Goal: Find contact information: Find contact information

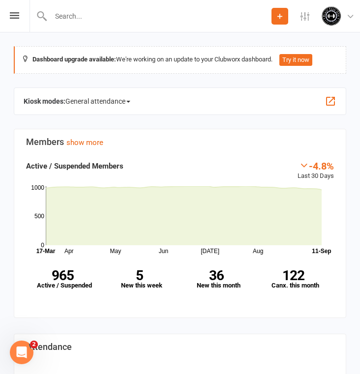
click at [70, 15] on input "text" at bounding box center [160, 16] width 224 height 14
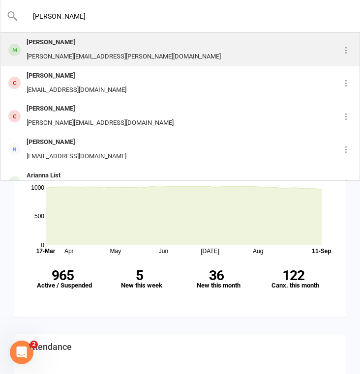
type input "[PERSON_NAME]"
click at [75, 42] on div "[PERSON_NAME]" at bounding box center [124, 42] width 200 height 14
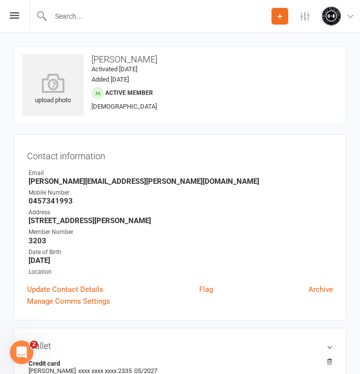
click at [91, 179] on strong "[PERSON_NAME][EMAIL_ADDRESS][PERSON_NAME][DOMAIN_NAME]" at bounding box center [181, 181] width 304 height 9
click at [137, 186] on ul "Owner Email [PERSON_NAME][EMAIL_ADDRESS][PERSON_NAME][DOMAIN_NAME] Mobile Numbe…" at bounding box center [180, 223] width 306 height 108
drag, startPoint x: 129, startPoint y: 181, endPoint x: 38, endPoint y: 181, distance: 90.5
click at [38, 181] on strong "[PERSON_NAME][EMAIL_ADDRESS][PERSON_NAME][DOMAIN_NAME]" at bounding box center [181, 181] width 304 height 9
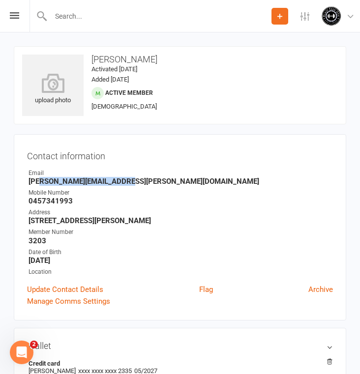
click at [131, 181] on strong "[PERSON_NAME][EMAIL_ADDRESS][PERSON_NAME][DOMAIN_NAME]" at bounding box center [181, 181] width 304 height 9
drag, startPoint x: 131, startPoint y: 181, endPoint x: 29, endPoint y: 181, distance: 102.7
click at [29, 181] on strong "[PERSON_NAME][EMAIL_ADDRESS][PERSON_NAME][DOMAIN_NAME]" at bounding box center [181, 181] width 304 height 9
click at [36, 182] on strong "[PERSON_NAME][EMAIL_ADDRESS][PERSON_NAME][DOMAIN_NAME]" at bounding box center [181, 181] width 304 height 9
drag, startPoint x: 30, startPoint y: 182, endPoint x: 102, endPoint y: 187, distance: 72.4
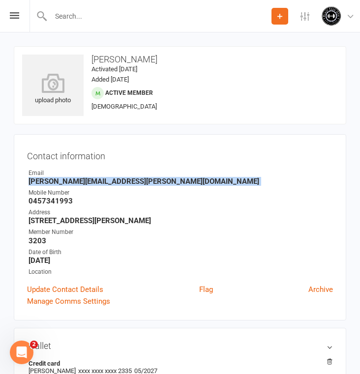
copy render-form-field "[PERSON_NAME][EMAIL_ADDRESS][PERSON_NAME][DOMAIN_NAME]"
click at [45, 198] on strong "0457341993" at bounding box center [181, 201] width 304 height 9
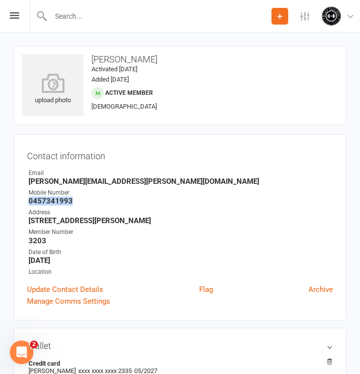
click at [45, 198] on strong "0457341993" at bounding box center [181, 201] width 304 height 9
click at [40, 199] on strong "0457341993" at bounding box center [181, 201] width 304 height 9
copy strong "0457341993"
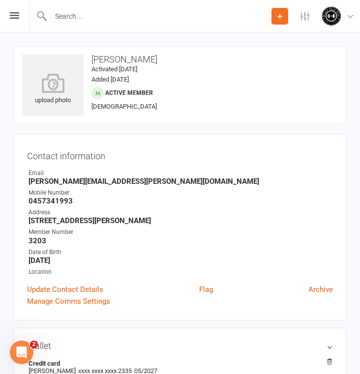
click at [60, 18] on input "text" at bounding box center [160, 16] width 224 height 14
click at [60, 18] on input "text" at bounding box center [180, 16] width 324 height 14
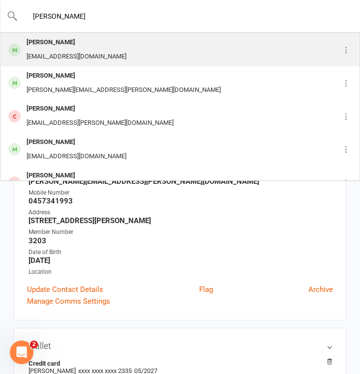
type input "[PERSON_NAME]"
click at [117, 47] on div "[PERSON_NAME] [EMAIL_ADDRESS][DOMAIN_NAME]" at bounding box center [165, 49] width 329 height 32
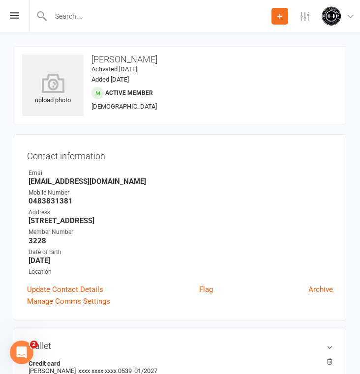
click at [75, 180] on strong "[EMAIL_ADDRESS][DOMAIN_NAME]" at bounding box center [181, 181] width 304 height 9
click at [61, 180] on strong "[EMAIL_ADDRESS][DOMAIN_NAME]" at bounding box center [181, 181] width 304 height 9
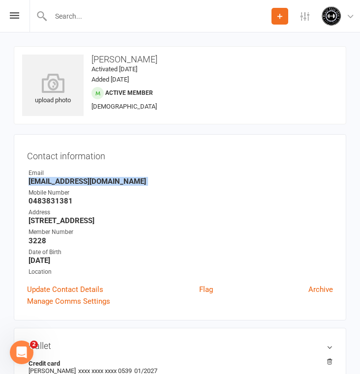
copy render-form-field "[EMAIL_ADDRESS][DOMAIN_NAME]"
click at [31, 202] on strong "0483831381" at bounding box center [181, 201] width 304 height 9
copy strong "0483831381"
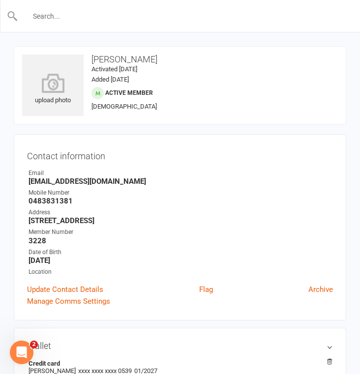
click at [106, 22] on input "text" at bounding box center [180, 16] width 324 height 14
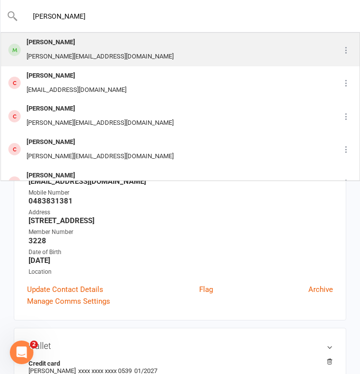
type input "[PERSON_NAME]"
click at [87, 47] on div "[PERSON_NAME]" at bounding box center [100, 42] width 153 height 14
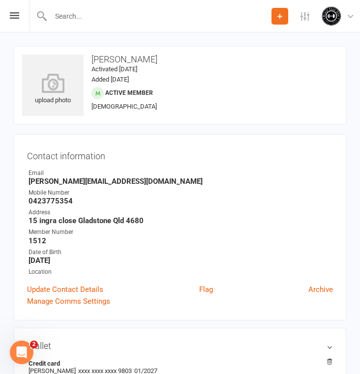
click at [67, 180] on strong "[PERSON_NAME][EMAIL_ADDRESS][DOMAIN_NAME]" at bounding box center [181, 181] width 304 height 9
click at [42, 181] on strong "[PERSON_NAME][EMAIL_ADDRESS][DOMAIN_NAME]" at bounding box center [181, 181] width 304 height 9
copy strong "[PERSON_NAME].shelton1991"
click at [37, 199] on strong "0423775354" at bounding box center [181, 201] width 304 height 9
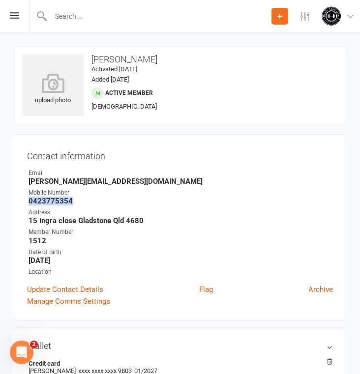
click at [37, 199] on strong "0423775354" at bounding box center [181, 201] width 304 height 9
click at [51, 203] on strong "0423775354" at bounding box center [181, 201] width 304 height 9
copy strong "0423775354"
click at [75, 19] on input "text" at bounding box center [160, 16] width 224 height 14
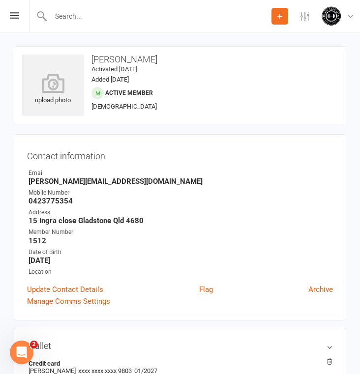
click at [75, 19] on input "text" at bounding box center [160, 16] width 224 height 14
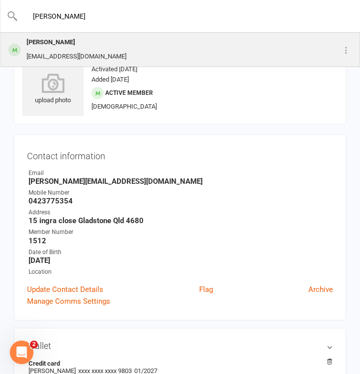
type input "[PERSON_NAME]"
click at [72, 44] on div "[PERSON_NAME]" at bounding box center [77, 42] width 106 height 14
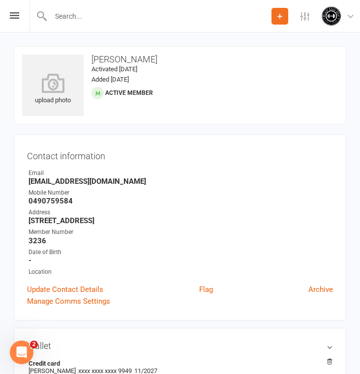
click at [53, 179] on strong "[EMAIL_ADDRESS][DOMAIN_NAME]" at bounding box center [181, 181] width 304 height 9
copy render-form-field "[EMAIL_ADDRESS][DOMAIN_NAME]"
click at [42, 198] on strong "0490759584" at bounding box center [181, 201] width 304 height 9
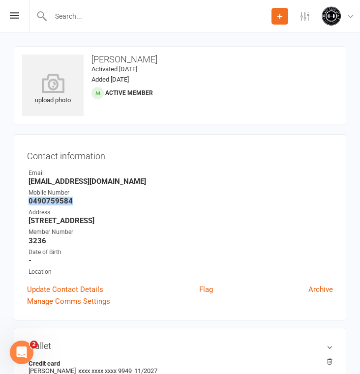
click at [42, 198] on strong "0490759584" at bounding box center [181, 201] width 304 height 9
copy strong "0490759584"
click at [78, 22] on input "text" at bounding box center [160, 16] width 224 height 14
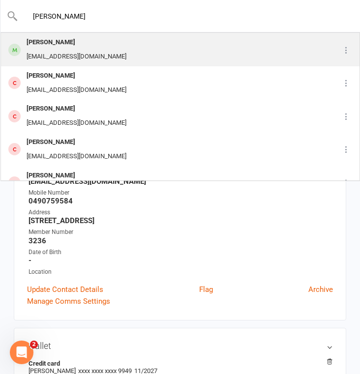
type input "[PERSON_NAME]"
click at [96, 41] on div "[PERSON_NAME]" at bounding box center [77, 42] width 106 height 14
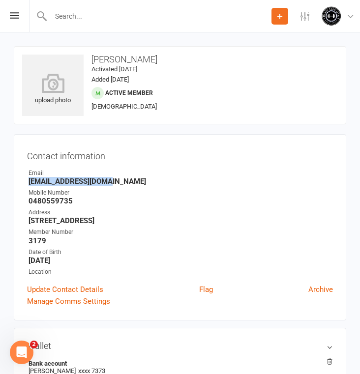
copy strong "[EMAIL_ADDRESS][DOMAIN_NAME]"
click at [39, 202] on strong "0480559735" at bounding box center [181, 201] width 304 height 9
copy strong "0480559735"
click at [76, 21] on input "text" at bounding box center [160, 16] width 224 height 14
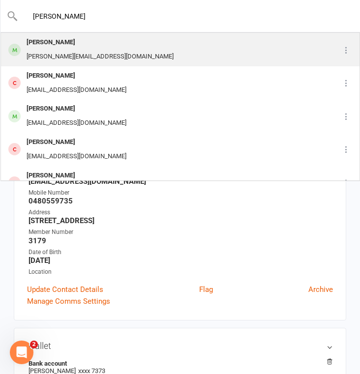
type input "[PERSON_NAME]"
click at [86, 47] on div "[PERSON_NAME]" at bounding box center [100, 42] width 153 height 14
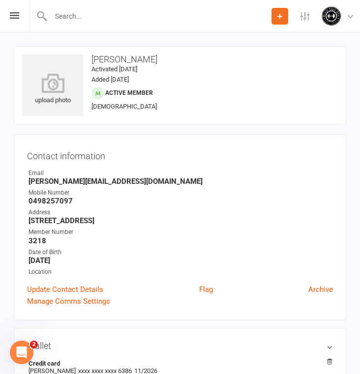
click at [44, 182] on strong "[PERSON_NAME][EMAIL_ADDRESS][DOMAIN_NAME]" at bounding box center [181, 181] width 304 height 9
click at [101, 15] on input "text" at bounding box center [180, 16] width 324 height 14
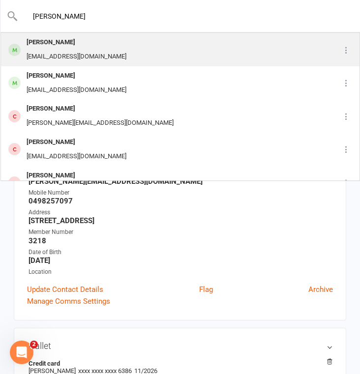
type input "[PERSON_NAME]"
click at [86, 50] on div "[EMAIL_ADDRESS][DOMAIN_NAME]" at bounding box center [77, 57] width 106 height 14
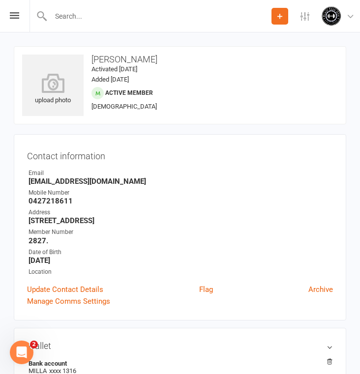
click at [120, 182] on strong "[EMAIL_ADDRESS][DOMAIN_NAME]" at bounding box center [181, 181] width 304 height 9
click at [73, 200] on strong "0427218611" at bounding box center [181, 201] width 304 height 9
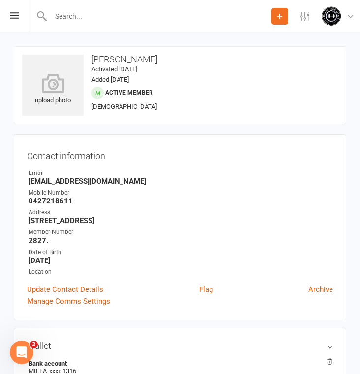
click at [65, 202] on strong "0427218611" at bounding box center [181, 201] width 304 height 9
click at [43, 202] on strong "0427218611" at bounding box center [181, 201] width 304 height 9
click at [76, 18] on input "text" at bounding box center [160, 16] width 224 height 14
click at [76, 18] on input "text" at bounding box center [180, 16] width 324 height 14
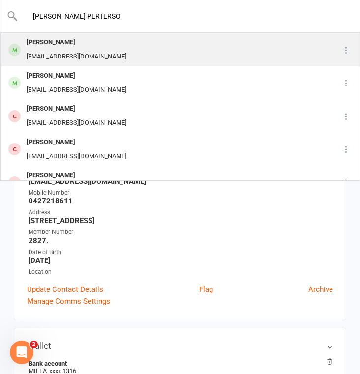
type input "[PERSON_NAME] PERTERSO"
click at [58, 44] on div "[PERSON_NAME]" at bounding box center [77, 42] width 106 height 14
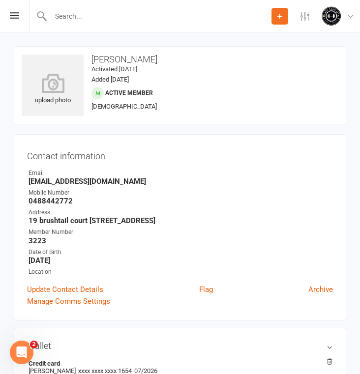
click at [121, 180] on strong "[EMAIL_ADDRESS][DOMAIN_NAME]" at bounding box center [181, 181] width 304 height 9
click at [125, 180] on strong "[EMAIL_ADDRESS][DOMAIN_NAME]" at bounding box center [181, 181] width 304 height 9
click at [119, 182] on strong "[EMAIL_ADDRESS][DOMAIN_NAME]" at bounding box center [181, 181] width 304 height 9
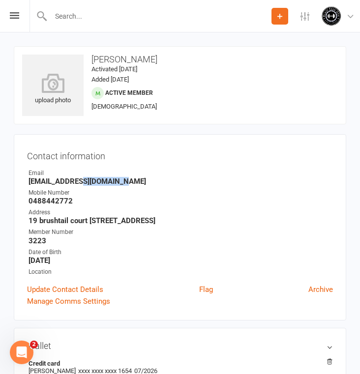
click at [119, 182] on strong "[EMAIL_ADDRESS][DOMAIN_NAME]" at bounding box center [181, 181] width 304 height 9
click at [66, 198] on strong "0488442772" at bounding box center [181, 201] width 304 height 9
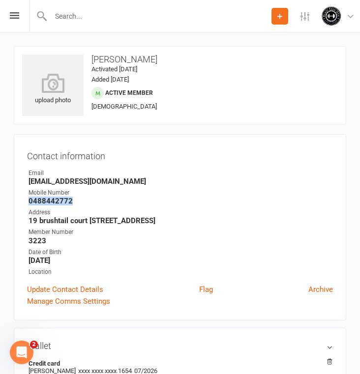
click at [66, 198] on strong "0488442772" at bounding box center [181, 201] width 304 height 9
click at [124, 17] on input "text" at bounding box center [160, 16] width 224 height 14
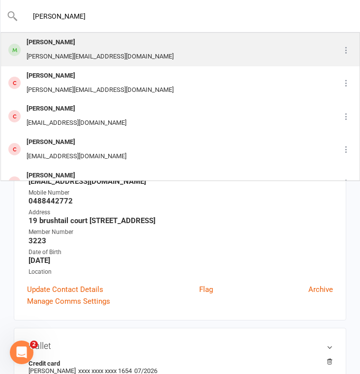
type input "[PERSON_NAME]"
click at [111, 59] on div "[PERSON_NAME][EMAIL_ADDRESS][DOMAIN_NAME]" at bounding box center [100, 57] width 153 height 14
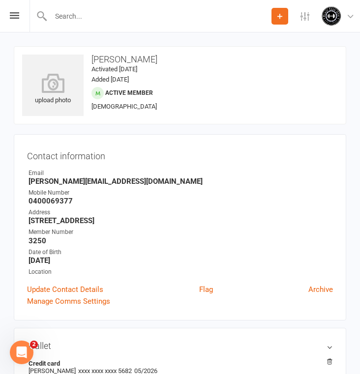
click at [154, 180] on strong "[PERSON_NAME][EMAIL_ADDRESS][DOMAIN_NAME]" at bounding box center [181, 181] width 304 height 9
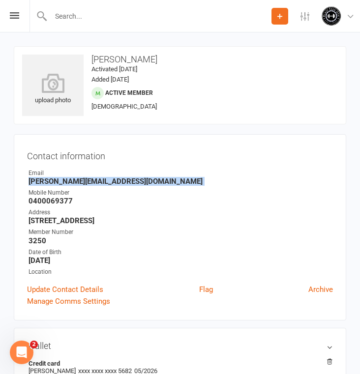
click at [154, 180] on strong "[PERSON_NAME][EMAIL_ADDRESS][DOMAIN_NAME]" at bounding box center [181, 181] width 304 height 9
click at [69, 199] on strong "0400069377" at bounding box center [181, 201] width 304 height 9
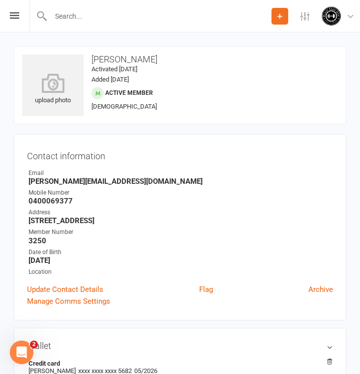
click at [69, 199] on strong "0400069377" at bounding box center [181, 201] width 304 height 9
click at [66, 199] on strong "0400069377" at bounding box center [181, 201] width 304 height 9
click at [93, 20] on input "text" at bounding box center [160, 16] width 224 height 14
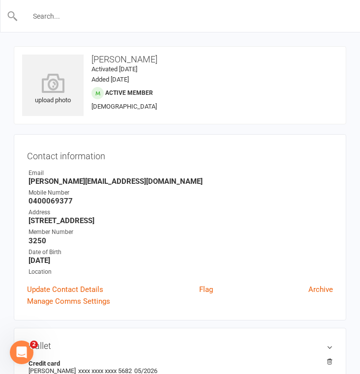
click at [93, 20] on input "text" at bounding box center [180, 16] width 324 height 14
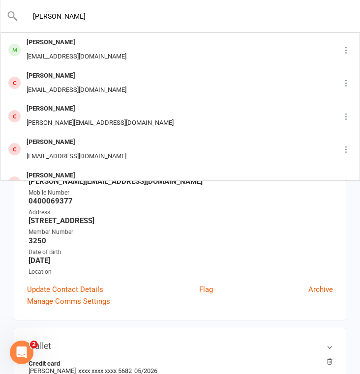
type input "[PERSON_NAME] new ham"
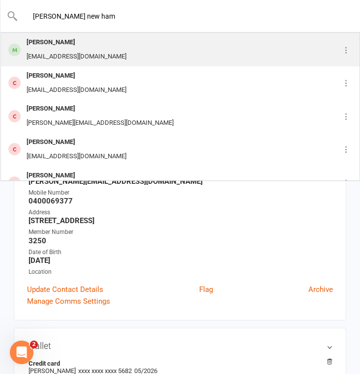
drag, startPoint x: 121, startPoint y: 34, endPoint x: 121, endPoint y: 49, distance: 14.8
click at [121, 49] on div "[PERSON_NAME] [EMAIL_ADDRESS][DOMAIN_NAME]" at bounding box center [165, 49] width 329 height 32
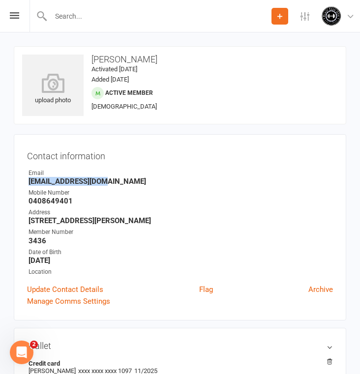
drag, startPoint x: 107, startPoint y: 180, endPoint x: 26, endPoint y: 183, distance: 80.7
click at [26, 183] on div "Contact information Owner Email [EMAIL_ADDRESS][DOMAIN_NAME] Mobile Number [PHO…" at bounding box center [180, 227] width 332 height 186
drag, startPoint x: 40, startPoint y: 186, endPoint x: 39, endPoint y: 181, distance: 5.0
click at [39, 181] on ul "Owner Email [EMAIL_ADDRESS][DOMAIN_NAME] Mobile Number [PHONE_NUMBER] Address […" at bounding box center [180, 223] width 306 height 108
click at [29, 180] on strong "[EMAIL_ADDRESS][DOMAIN_NAME]" at bounding box center [181, 181] width 304 height 9
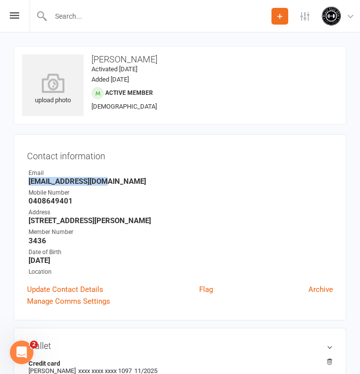
drag, startPoint x: 29, startPoint y: 180, endPoint x: 98, endPoint y: 180, distance: 68.8
click at [98, 180] on strong "[EMAIL_ADDRESS][DOMAIN_NAME]" at bounding box center [181, 181] width 304 height 9
click at [43, 197] on strong "0408649401" at bounding box center [181, 201] width 304 height 9
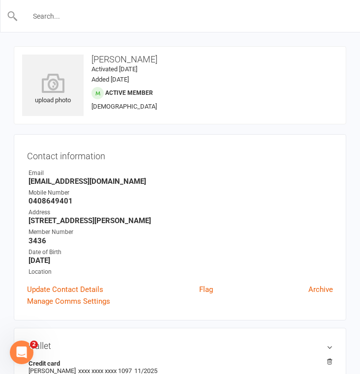
click at [70, 20] on input "text" at bounding box center [180, 16] width 324 height 14
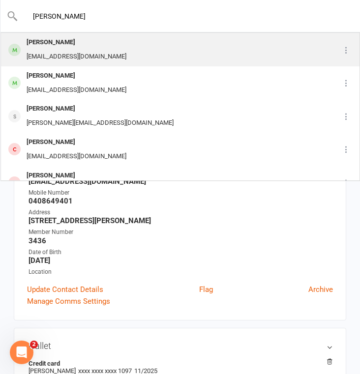
type input "[PERSON_NAME]"
click at [89, 43] on div "[PERSON_NAME]" at bounding box center [77, 42] width 106 height 14
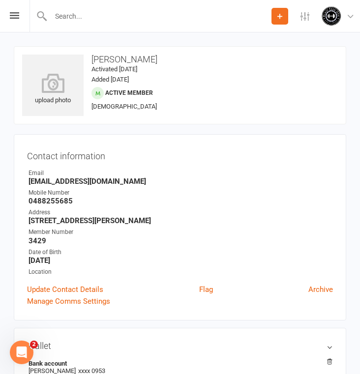
click at [130, 180] on strong "[EMAIL_ADDRESS][DOMAIN_NAME]" at bounding box center [181, 181] width 304 height 9
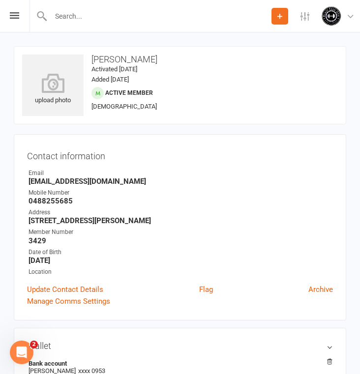
click at [130, 180] on strong "[EMAIL_ADDRESS][DOMAIN_NAME]" at bounding box center [181, 181] width 304 height 9
click at [126, 181] on strong "[EMAIL_ADDRESS][DOMAIN_NAME]" at bounding box center [181, 181] width 304 height 9
click at [123, 181] on strong "[EMAIL_ADDRESS][DOMAIN_NAME]" at bounding box center [181, 181] width 304 height 9
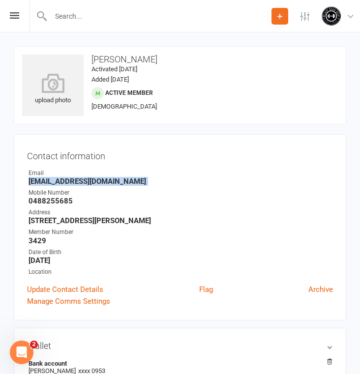
click at [123, 181] on strong "[EMAIL_ADDRESS][DOMAIN_NAME]" at bounding box center [181, 181] width 304 height 9
click at [72, 198] on strong "0488255685" at bounding box center [181, 201] width 304 height 9
click at [66, 200] on strong "0488255685" at bounding box center [181, 201] width 304 height 9
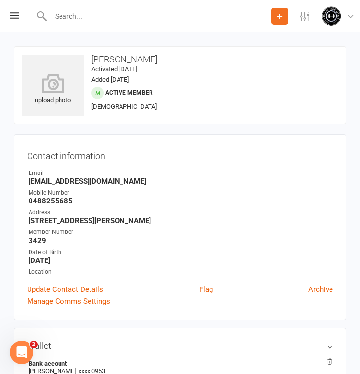
click at [86, 22] on input "text" at bounding box center [160, 16] width 224 height 14
click at [151, 18] on input "text" at bounding box center [180, 16] width 324 height 14
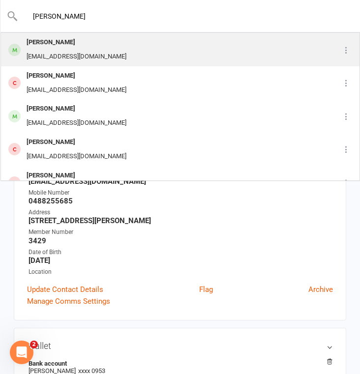
type input "[PERSON_NAME]"
click at [115, 43] on div "[PERSON_NAME] [PERSON_NAME][EMAIL_ADDRESS][DOMAIN_NAME]" at bounding box center [165, 49] width 329 height 32
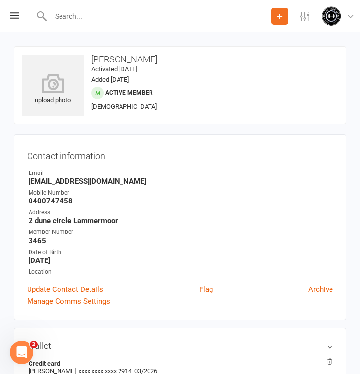
click at [127, 182] on strong "[EMAIL_ADDRESS][DOMAIN_NAME]" at bounding box center [181, 181] width 304 height 9
click at [77, 17] on input "text" at bounding box center [180, 16] width 324 height 14
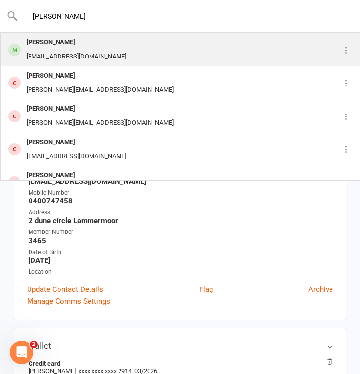
type input "[PERSON_NAME]"
click at [72, 52] on div "[EMAIL_ADDRESS][DOMAIN_NAME]" at bounding box center [77, 57] width 106 height 14
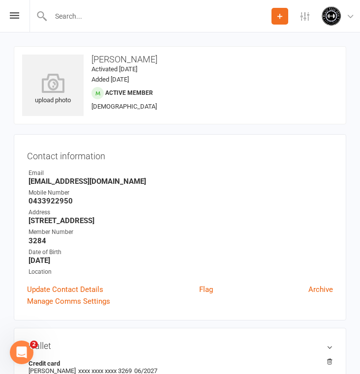
click at [36, 179] on strong "[EMAIL_ADDRESS][DOMAIN_NAME]" at bounding box center [181, 181] width 304 height 9
click at [49, 199] on strong "0433922950" at bounding box center [181, 201] width 304 height 9
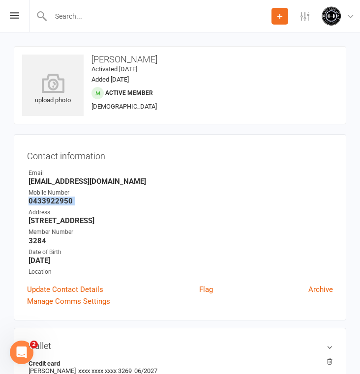
click at [49, 199] on strong "0433922950" at bounding box center [181, 201] width 304 height 9
click at [86, 25] on div at bounding box center [150, 16] width 242 height 32
click at [82, 14] on input "text" at bounding box center [160, 16] width 224 height 14
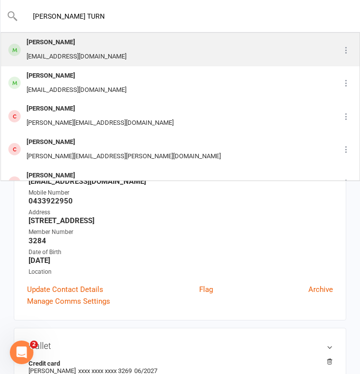
type input "[PERSON_NAME] TURN"
click at [89, 54] on div "[PERSON_NAME] [EMAIL_ADDRESS][DOMAIN_NAME]" at bounding box center [165, 49] width 329 height 32
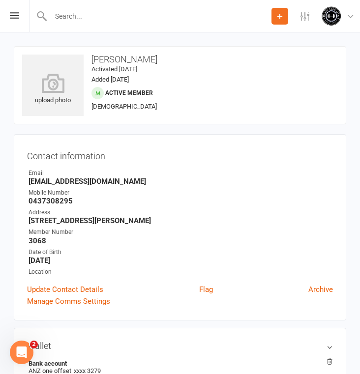
click at [97, 180] on strong "[EMAIL_ADDRESS][DOMAIN_NAME]" at bounding box center [181, 181] width 304 height 9
click at [66, 198] on strong "0437308295" at bounding box center [181, 201] width 304 height 9
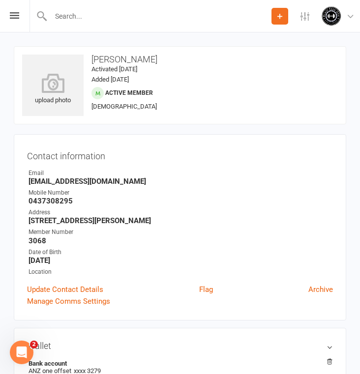
click at [68, 21] on input "text" at bounding box center [160, 16] width 224 height 14
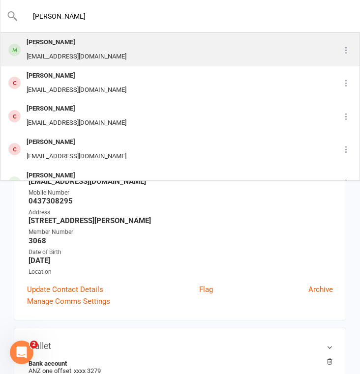
type input "[PERSON_NAME]"
click at [96, 51] on div "[EMAIL_ADDRESS][DOMAIN_NAME]" at bounding box center [77, 57] width 106 height 14
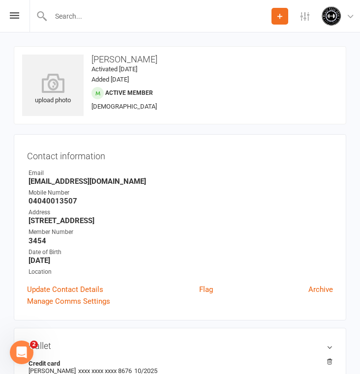
click at [116, 178] on strong "[EMAIL_ADDRESS][DOMAIN_NAME]" at bounding box center [181, 181] width 304 height 9
drag, startPoint x: 116, startPoint y: 178, endPoint x: 116, endPoint y: 183, distance: 5.4
click at [116, 179] on strong "[EMAIL_ADDRESS][DOMAIN_NAME]" at bounding box center [181, 181] width 304 height 9
click at [111, 182] on strong "[EMAIL_ADDRESS][DOMAIN_NAME]" at bounding box center [181, 181] width 304 height 9
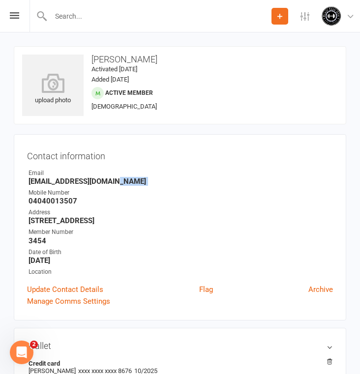
click at [117, 181] on strong "[EMAIL_ADDRESS][DOMAIN_NAME]" at bounding box center [181, 181] width 304 height 9
click at [75, 198] on strong "04040013507" at bounding box center [181, 201] width 304 height 9
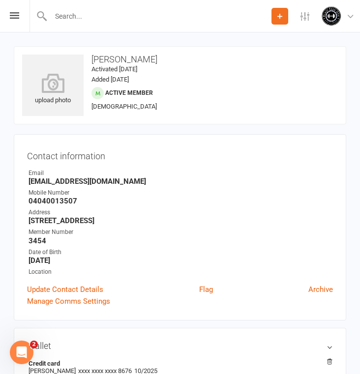
click at [75, 198] on strong "04040013507" at bounding box center [181, 201] width 304 height 9
click at [72, 201] on strong "04040013507" at bounding box center [181, 201] width 304 height 9
click at [70, 25] on div at bounding box center [150, 16] width 242 height 32
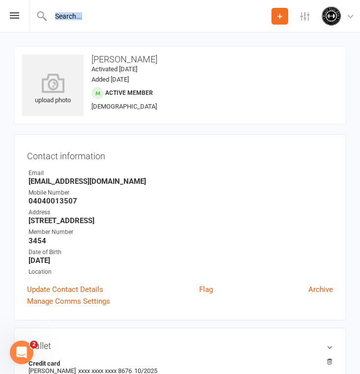
click at [80, 13] on input "text" at bounding box center [160, 16] width 224 height 14
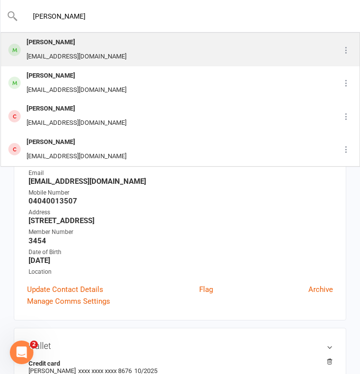
type input "[PERSON_NAME]"
click at [81, 51] on div "[EMAIL_ADDRESS][DOMAIN_NAME]" at bounding box center [77, 57] width 106 height 14
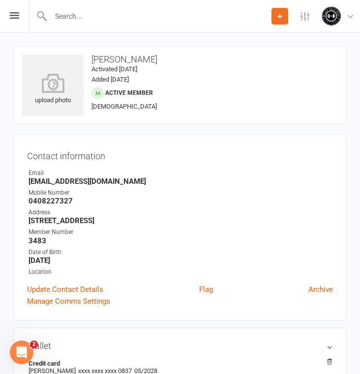
click at [97, 183] on strong "[EMAIL_ADDRESS][DOMAIN_NAME]" at bounding box center [181, 181] width 304 height 9
click at [73, 199] on strong "0408227327" at bounding box center [181, 201] width 304 height 9
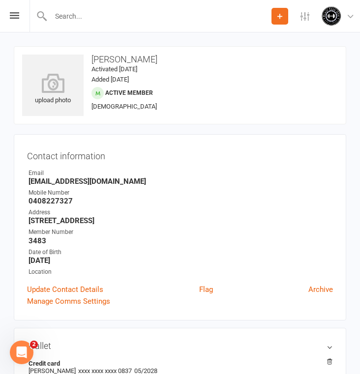
click at [69, 199] on strong "0408227327" at bounding box center [181, 201] width 304 height 9
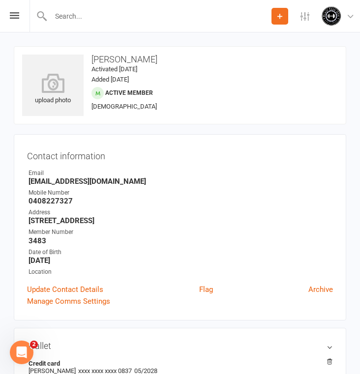
click at [69, 199] on strong "0408227327" at bounding box center [181, 201] width 304 height 9
click at [53, 197] on strong "0408227327" at bounding box center [181, 201] width 304 height 9
click at [65, 28] on div at bounding box center [150, 16] width 242 height 32
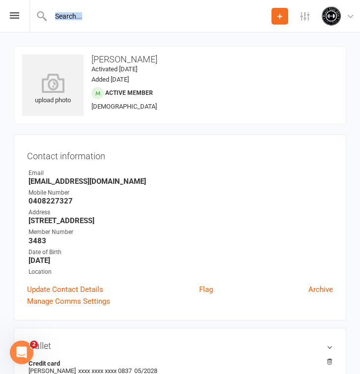
click at [88, 22] on input "text" at bounding box center [160, 16] width 224 height 14
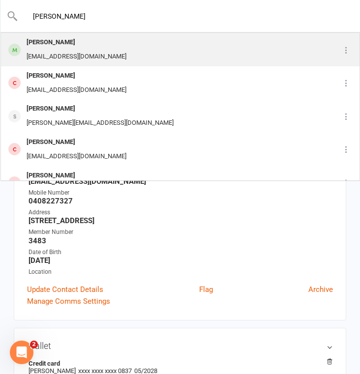
type input "[PERSON_NAME]"
click at [112, 50] on div "[PERSON_NAME] [EMAIL_ADDRESS][DOMAIN_NAME]" at bounding box center [165, 49] width 329 height 32
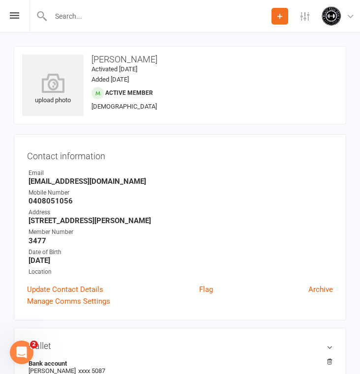
click at [119, 181] on strong "[EMAIL_ADDRESS][DOMAIN_NAME]" at bounding box center [181, 181] width 304 height 9
click at [70, 202] on strong "0408051056" at bounding box center [181, 201] width 304 height 9
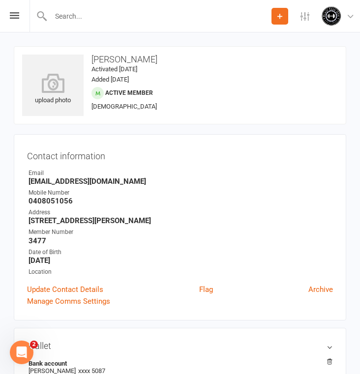
click at [70, 202] on strong "0408051056" at bounding box center [181, 201] width 304 height 9
click at [89, 16] on input "text" at bounding box center [160, 16] width 224 height 14
click at [89, 16] on input "text" at bounding box center [180, 16] width 324 height 14
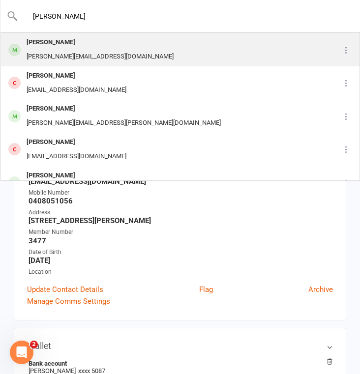
type input "[PERSON_NAME]"
click at [102, 54] on div "[PERSON_NAME][EMAIL_ADDRESS][DOMAIN_NAME]" at bounding box center [100, 57] width 153 height 14
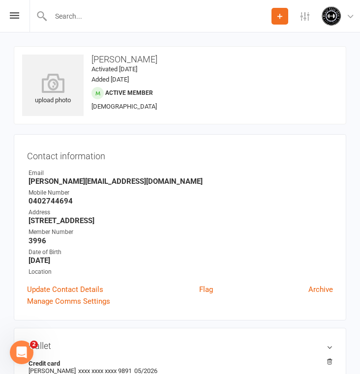
click at [118, 179] on strong "[PERSON_NAME][EMAIL_ADDRESS][DOMAIN_NAME]" at bounding box center [181, 181] width 304 height 9
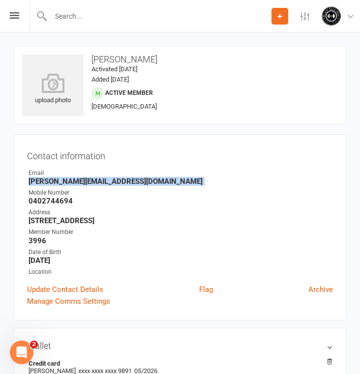
click at [118, 179] on strong "[PERSON_NAME][EMAIL_ADDRESS][DOMAIN_NAME]" at bounding box center [181, 181] width 304 height 9
click at [65, 202] on strong "0402744694" at bounding box center [181, 201] width 304 height 9
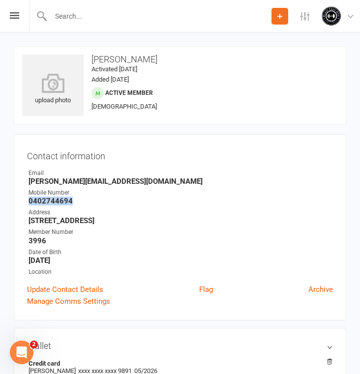
click at [65, 202] on strong "0402744694" at bounding box center [181, 201] width 304 height 9
click at [102, 13] on input "text" at bounding box center [160, 16] width 224 height 14
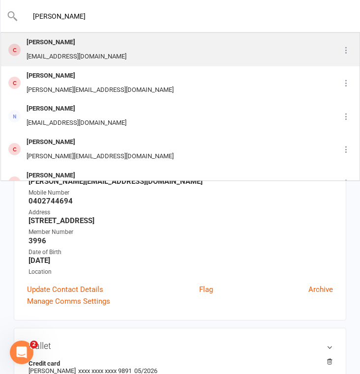
type input "[PERSON_NAME]"
click at [98, 48] on div "[PERSON_NAME]" at bounding box center [77, 42] width 106 height 14
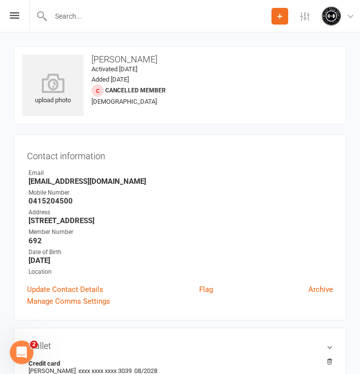
click at [81, 19] on input "text" at bounding box center [160, 16] width 224 height 14
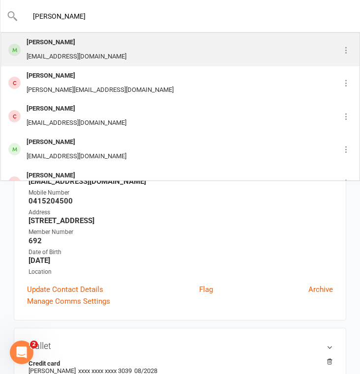
type input "[PERSON_NAME]"
click at [49, 49] on div "[PERSON_NAME]" at bounding box center [77, 42] width 106 height 14
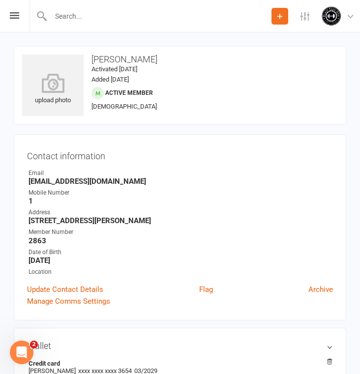
click at [113, 181] on strong "[EMAIL_ADDRESS][DOMAIN_NAME]" at bounding box center [181, 181] width 304 height 9
click at [161, 220] on strong "[STREET_ADDRESS][PERSON_NAME]" at bounding box center [181, 220] width 304 height 9
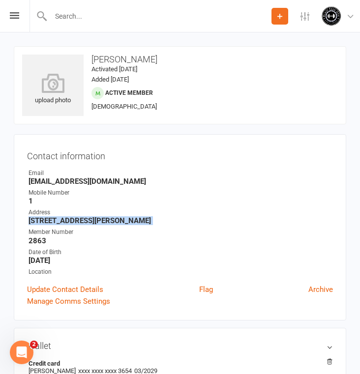
click at [161, 220] on strong "[STREET_ADDRESS][PERSON_NAME]" at bounding box center [181, 220] width 304 height 9
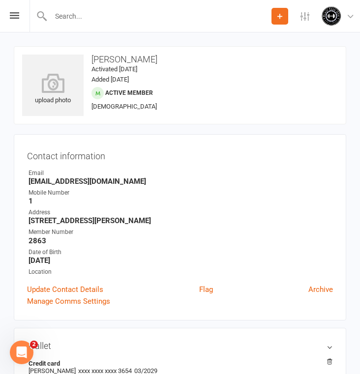
click at [98, 13] on input "text" at bounding box center [160, 16] width 224 height 14
click at [102, 14] on input "text" at bounding box center [180, 16] width 324 height 14
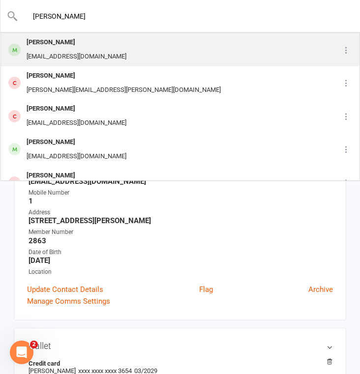
type input "[PERSON_NAME]"
click at [103, 56] on div "[PERSON_NAME] [EMAIL_ADDRESS][DOMAIN_NAME]" at bounding box center [165, 49] width 329 height 32
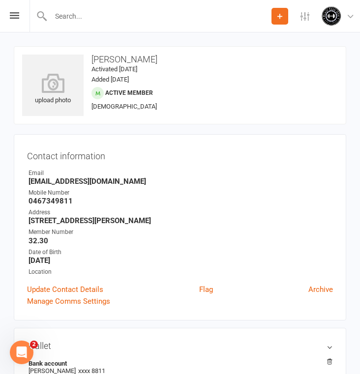
click at [115, 182] on strong "[EMAIL_ADDRESS][DOMAIN_NAME]" at bounding box center [181, 181] width 304 height 9
click at [108, 182] on strong "[EMAIL_ADDRESS][DOMAIN_NAME]" at bounding box center [181, 181] width 304 height 9
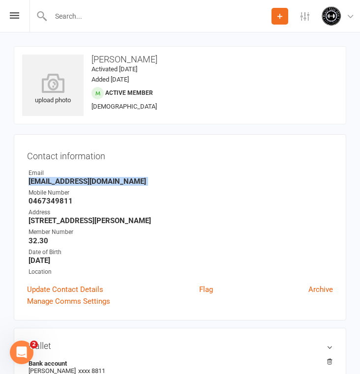
click at [61, 198] on strong "0467349811" at bounding box center [181, 201] width 304 height 9
click at [68, 19] on input "text" at bounding box center [160, 16] width 224 height 14
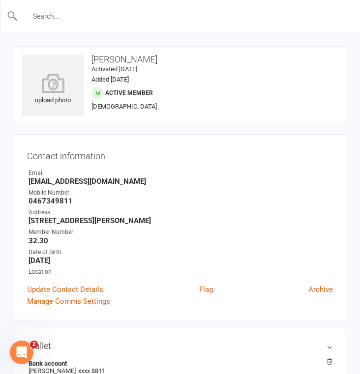
click at [68, 19] on input "text" at bounding box center [180, 16] width 324 height 14
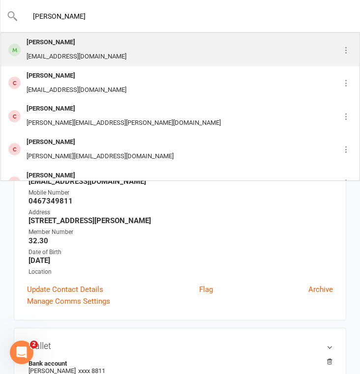
type input "[PERSON_NAME]"
click at [84, 50] on div "[EMAIL_ADDRESS][DOMAIN_NAME]" at bounding box center [77, 57] width 106 height 14
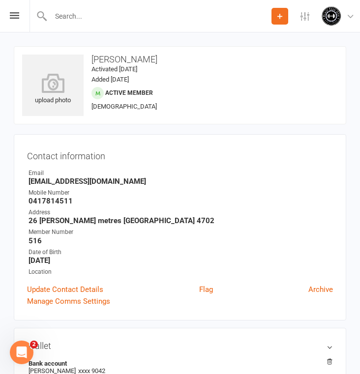
click at [94, 181] on strong "[EMAIL_ADDRESS][DOMAIN_NAME]" at bounding box center [181, 181] width 304 height 9
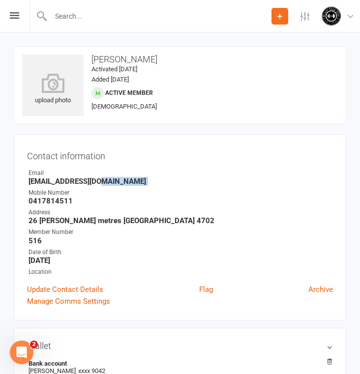
click at [94, 181] on strong "[EMAIL_ADDRESS][DOMAIN_NAME]" at bounding box center [181, 181] width 304 height 9
click at [92, 178] on strong "[EMAIL_ADDRESS][DOMAIN_NAME]" at bounding box center [181, 181] width 304 height 9
click at [95, 181] on strong "[EMAIL_ADDRESS][DOMAIN_NAME]" at bounding box center [181, 181] width 304 height 9
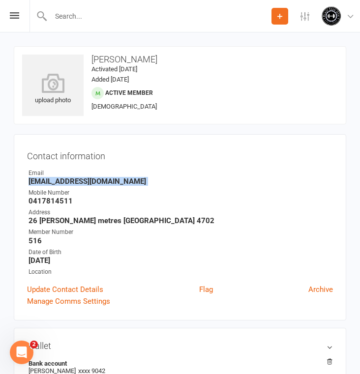
click at [95, 181] on strong "[EMAIL_ADDRESS][DOMAIN_NAME]" at bounding box center [181, 181] width 304 height 9
click at [98, 172] on div "Email" at bounding box center [181, 173] width 304 height 9
click at [98, 183] on strong "[EMAIL_ADDRESS][DOMAIN_NAME]" at bounding box center [181, 181] width 304 height 9
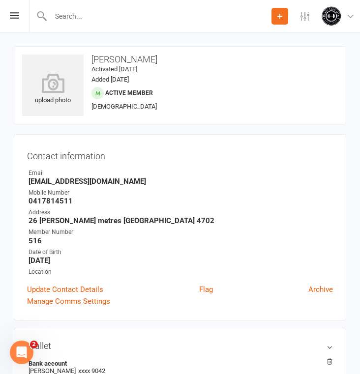
click at [98, 183] on strong "[EMAIL_ADDRESS][DOMAIN_NAME]" at bounding box center [181, 181] width 304 height 9
click at [91, 182] on strong "[EMAIL_ADDRESS][DOMAIN_NAME]" at bounding box center [181, 181] width 304 height 9
click at [101, 182] on strong "[EMAIL_ADDRESS][DOMAIN_NAME]" at bounding box center [181, 181] width 304 height 9
click at [96, 180] on strong "[EMAIL_ADDRESS][DOMAIN_NAME]" at bounding box center [181, 181] width 304 height 9
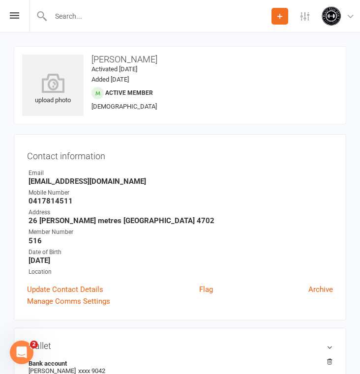
click at [96, 180] on strong "[EMAIL_ADDRESS][DOMAIN_NAME]" at bounding box center [181, 181] width 304 height 9
click at [65, 200] on strong "0417814511" at bounding box center [181, 201] width 304 height 9
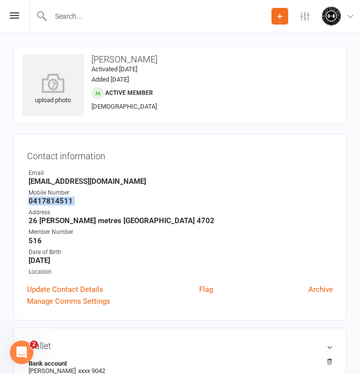
click at [65, 200] on strong "0417814511" at bounding box center [181, 201] width 304 height 9
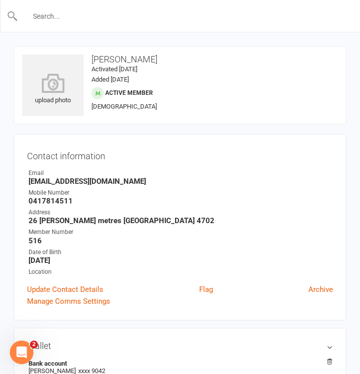
click at [78, 16] on input "text" at bounding box center [180, 16] width 324 height 14
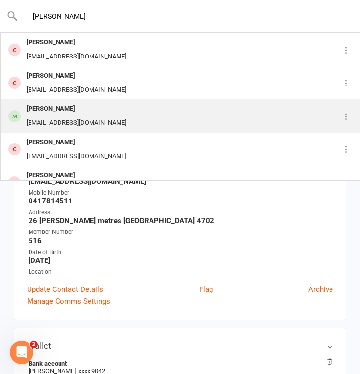
type input "[PERSON_NAME]"
click at [63, 110] on div "[PERSON_NAME]" at bounding box center [77, 109] width 106 height 14
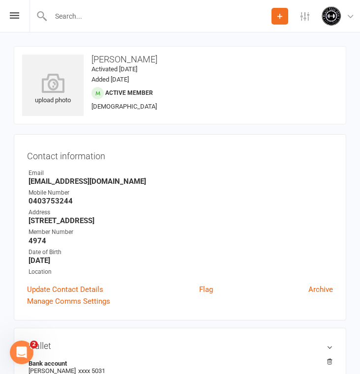
click at [152, 220] on strong "[STREET_ADDRESS]" at bounding box center [181, 220] width 304 height 9
click at [128, 181] on strong "[EMAIL_ADDRESS][DOMAIN_NAME]" at bounding box center [181, 181] width 304 height 9
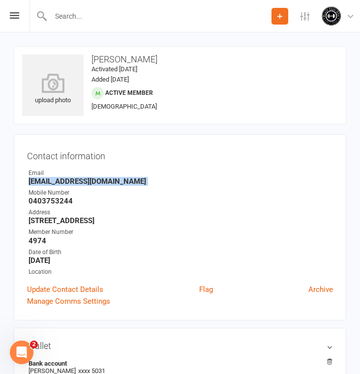
click at [128, 181] on strong "[EMAIL_ADDRESS][DOMAIN_NAME]" at bounding box center [181, 181] width 304 height 9
click at [54, 202] on strong "0403753244" at bounding box center [181, 201] width 304 height 9
click at [86, 16] on input "text" at bounding box center [160, 16] width 224 height 14
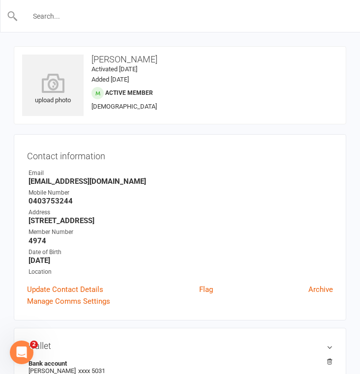
click at [86, 16] on input "text" at bounding box center [180, 16] width 324 height 14
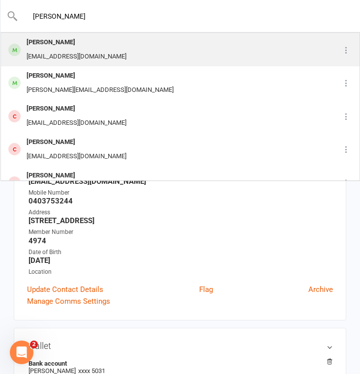
type input "[PERSON_NAME]"
click at [78, 44] on div "[PERSON_NAME]" at bounding box center [77, 42] width 106 height 14
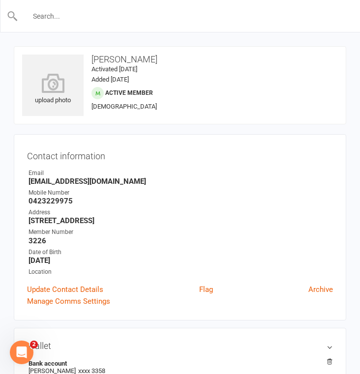
click at [84, 14] on input "text" at bounding box center [180, 16] width 324 height 14
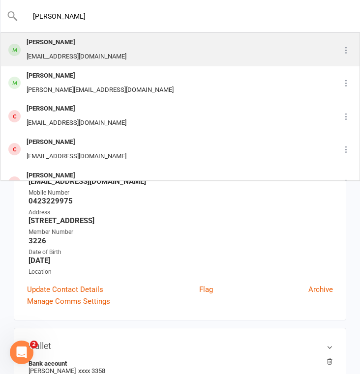
type input "[PERSON_NAME]"
click at [77, 48] on div "[PERSON_NAME]" at bounding box center [77, 42] width 106 height 14
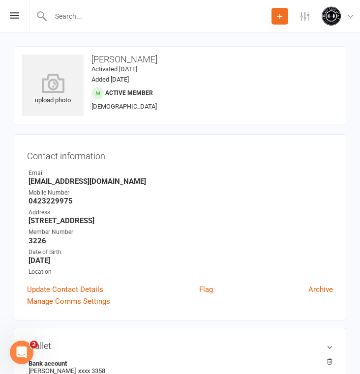
click at [125, 181] on strong "[EMAIL_ADDRESS][DOMAIN_NAME]" at bounding box center [181, 181] width 304 height 9
click at [54, 200] on strong "0423229975" at bounding box center [181, 201] width 304 height 9
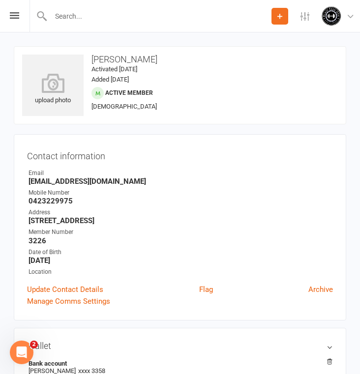
click at [66, 19] on input "text" at bounding box center [160, 16] width 224 height 14
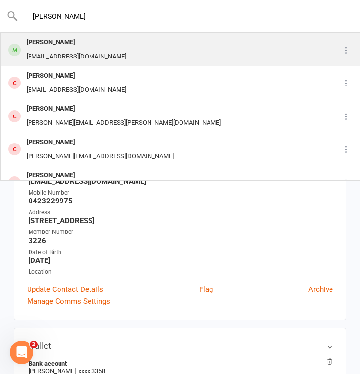
type input "[PERSON_NAME]"
click at [80, 45] on div "[PERSON_NAME]" at bounding box center [77, 42] width 106 height 14
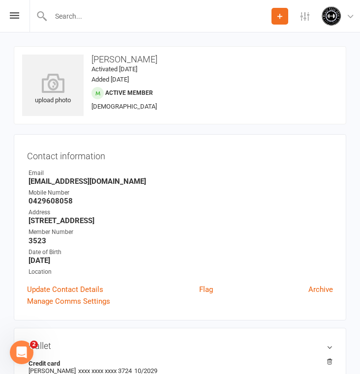
click at [109, 179] on strong "[EMAIL_ADDRESS][DOMAIN_NAME]" at bounding box center [181, 181] width 304 height 9
click at [107, 183] on strong "[EMAIL_ADDRESS][DOMAIN_NAME]" at bounding box center [181, 181] width 304 height 9
click at [112, 181] on strong "[EMAIL_ADDRESS][DOMAIN_NAME]" at bounding box center [181, 181] width 304 height 9
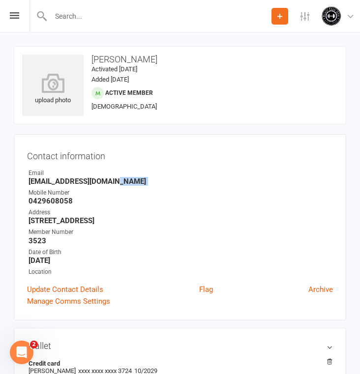
click at [112, 181] on strong "[EMAIL_ADDRESS][DOMAIN_NAME]" at bounding box center [181, 181] width 304 height 9
click at [67, 201] on strong "0429608058" at bounding box center [181, 201] width 304 height 9
click at [81, 19] on input "text" at bounding box center [180, 16] width 324 height 14
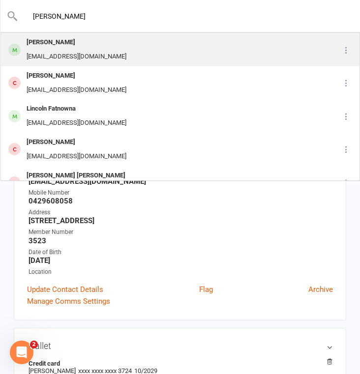
type input "[PERSON_NAME]"
click at [73, 58] on div "[EMAIL_ADDRESS][DOMAIN_NAME]" at bounding box center [77, 57] width 106 height 14
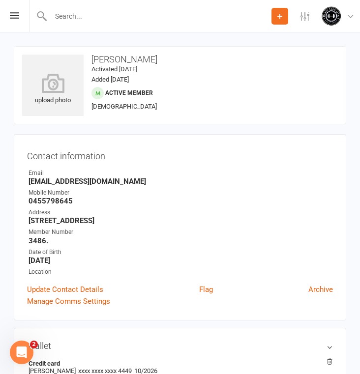
click at [115, 180] on strong "[EMAIL_ADDRESS][DOMAIN_NAME]" at bounding box center [181, 181] width 304 height 9
click at [120, 181] on strong "[EMAIL_ADDRESS][DOMAIN_NAME]" at bounding box center [181, 181] width 304 height 9
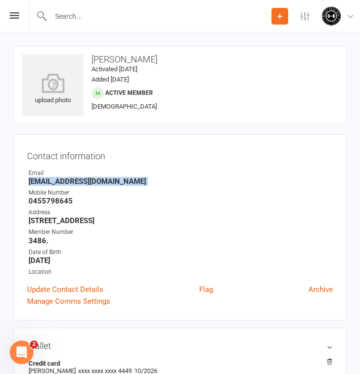
click at [55, 199] on strong "0455798645" at bounding box center [181, 201] width 304 height 9
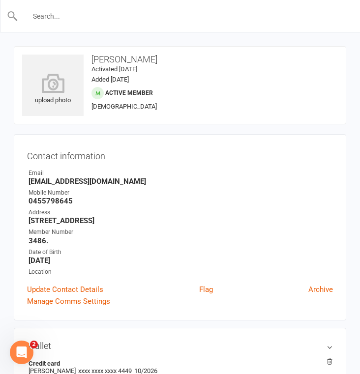
click at [80, 16] on input "text" at bounding box center [180, 16] width 324 height 14
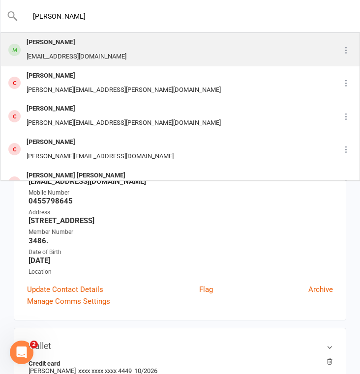
type input "[PERSON_NAME]"
click at [71, 47] on div "[PERSON_NAME]" at bounding box center [77, 42] width 106 height 14
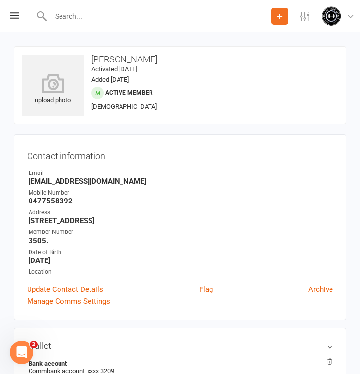
click at [108, 181] on strong "[EMAIL_ADDRESS][DOMAIN_NAME]" at bounding box center [181, 181] width 304 height 9
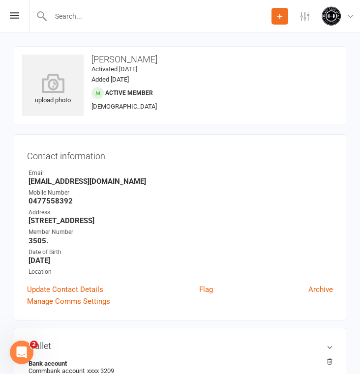
click at [108, 181] on strong "[EMAIL_ADDRESS][DOMAIN_NAME]" at bounding box center [181, 181] width 304 height 9
click at [55, 200] on strong "0477558392" at bounding box center [181, 201] width 304 height 9
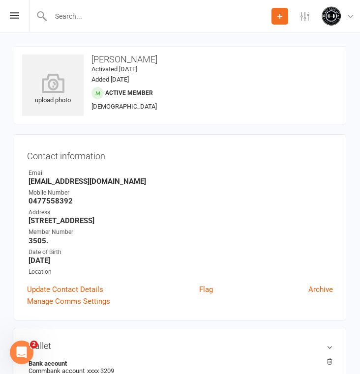
click at [76, 17] on input "text" at bounding box center [160, 16] width 224 height 14
click at [61, 21] on input "text" at bounding box center [180, 16] width 324 height 14
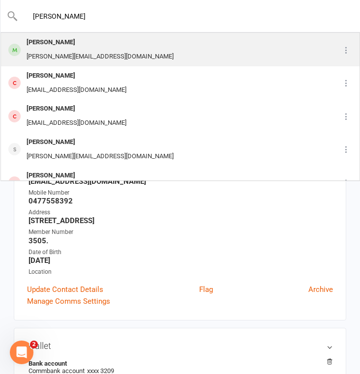
type input "[PERSON_NAME]"
click at [61, 45] on div "[PERSON_NAME]" at bounding box center [100, 42] width 153 height 14
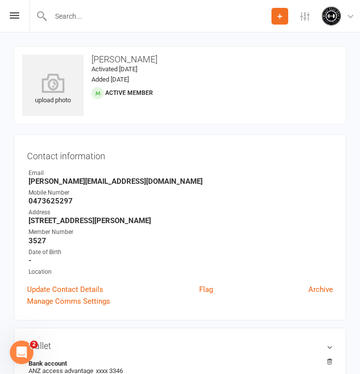
click at [165, 220] on strong "[STREET_ADDRESS][PERSON_NAME]" at bounding box center [181, 220] width 304 height 9
click at [55, 201] on strong "0473625297" at bounding box center [181, 201] width 304 height 9
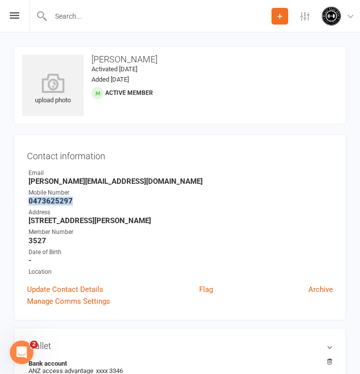
click at [55, 201] on strong "0473625297" at bounding box center [181, 201] width 304 height 9
click at [92, 178] on strong "[PERSON_NAME][EMAIL_ADDRESS][DOMAIN_NAME]" at bounding box center [181, 181] width 304 height 9
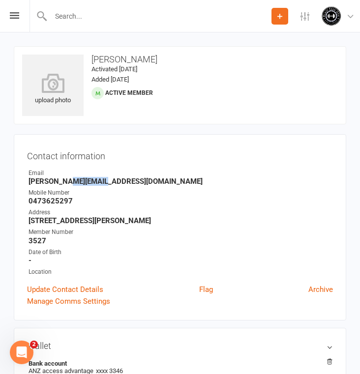
click at [92, 178] on strong "[PERSON_NAME][EMAIL_ADDRESS][DOMAIN_NAME]" at bounding box center [181, 181] width 304 height 9
click at [107, 182] on strong "[PERSON_NAME][EMAIL_ADDRESS][DOMAIN_NAME]" at bounding box center [181, 181] width 304 height 9
click at [100, 183] on strong "[PERSON_NAME][EMAIL_ADDRESS][DOMAIN_NAME]" at bounding box center [181, 181] width 304 height 9
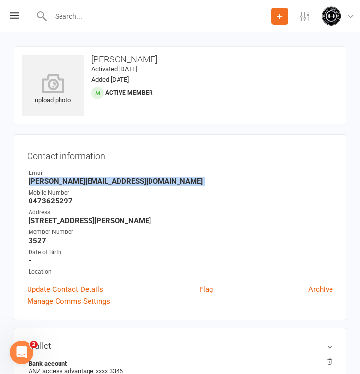
click at [100, 183] on strong "[PERSON_NAME][EMAIL_ADDRESS][DOMAIN_NAME]" at bounding box center [181, 181] width 304 height 9
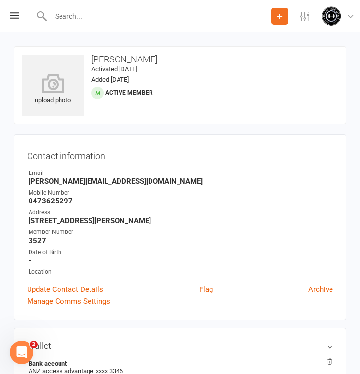
click at [100, 182] on strong "[PERSON_NAME][EMAIL_ADDRESS][DOMAIN_NAME]" at bounding box center [181, 181] width 304 height 9
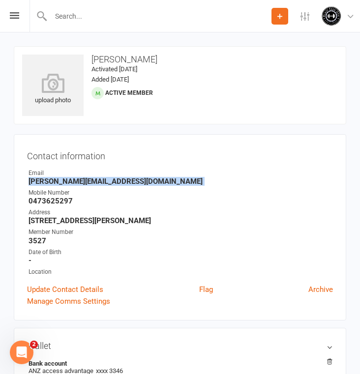
click at [100, 182] on strong "[PERSON_NAME][EMAIL_ADDRESS][DOMAIN_NAME]" at bounding box center [181, 181] width 304 height 9
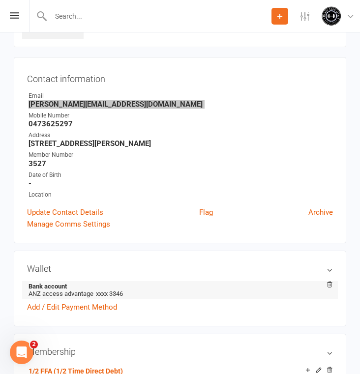
scroll to position [75, 0]
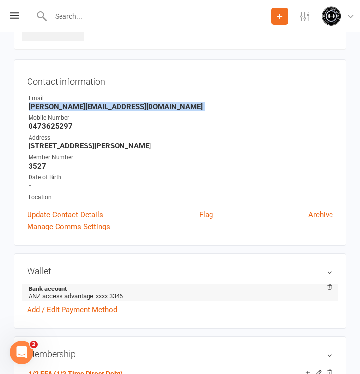
click at [67, 105] on strong "[PERSON_NAME][EMAIL_ADDRESS][DOMAIN_NAME]" at bounding box center [181, 106] width 304 height 9
click at [92, 105] on strong "[PERSON_NAME][EMAIL_ADDRESS][DOMAIN_NAME]" at bounding box center [181, 106] width 304 height 9
click at [103, 105] on strong "[PERSON_NAME][EMAIL_ADDRESS][DOMAIN_NAME]" at bounding box center [181, 106] width 304 height 9
click at [99, 106] on strong "[PERSON_NAME][EMAIL_ADDRESS][DOMAIN_NAME]" at bounding box center [181, 106] width 304 height 9
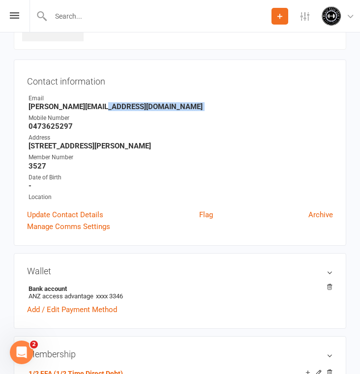
click at [99, 106] on strong "[PERSON_NAME][EMAIL_ADDRESS][DOMAIN_NAME]" at bounding box center [181, 106] width 304 height 9
click at [106, 199] on div "Location" at bounding box center [181, 197] width 304 height 9
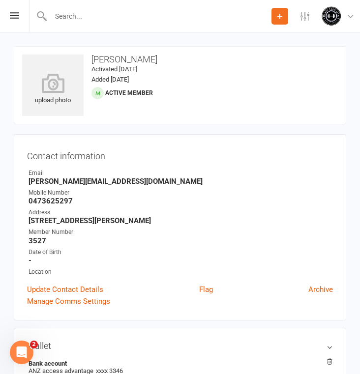
scroll to position [0, 0]
click at [77, 18] on input "text" at bounding box center [180, 16] width 324 height 14
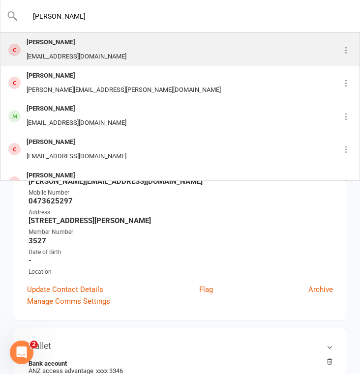
type input "[PERSON_NAME]"
click at [72, 54] on div "[EMAIL_ADDRESS][DOMAIN_NAME]" at bounding box center [77, 57] width 106 height 14
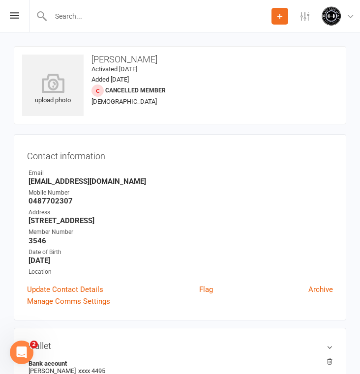
click at [73, 15] on input "text" at bounding box center [160, 16] width 224 height 14
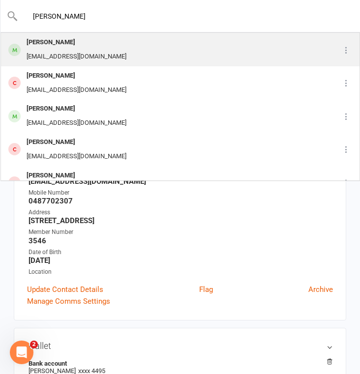
type input "[PERSON_NAME]"
click at [72, 51] on div "[EMAIL_ADDRESS][DOMAIN_NAME]" at bounding box center [77, 57] width 106 height 14
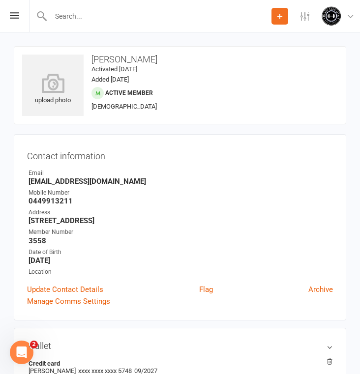
click at [117, 182] on strong "[EMAIL_ADDRESS][DOMAIN_NAME]" at bounding box center [181, 181] width 304 height 9
click at [58, 202] on strong "0449913211" at bounding box center [181, 201] width 304 height 9
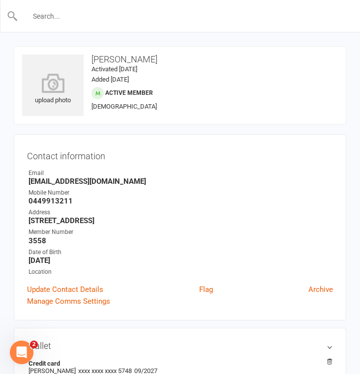
click at [67, 14] on input "text" at bounding box center [180, 16] width 324 height 14
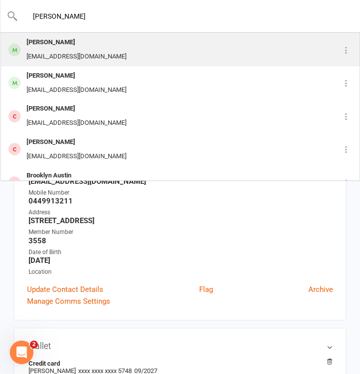
type input "[PERSON_NAME]"
click at [96, 45] on div "[PERSON_NAME]" at bounding box center [77, 42] width 106 height 14
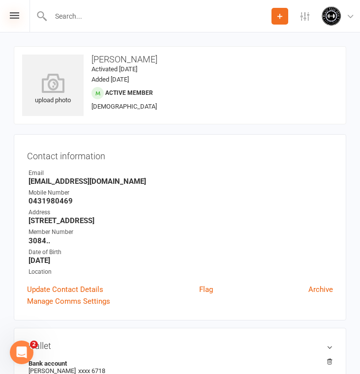
click at [18, 13] on icon at bounding box center [14, 15] width 9 height 6
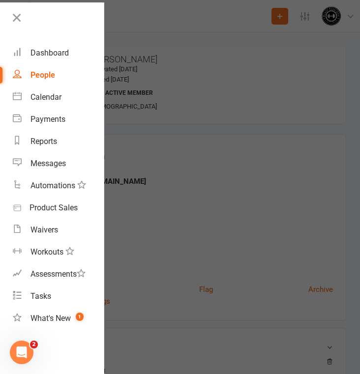
click at [45, 70] on div "People" at bounding box center [42, 74] width 25 height 9
